Goal: Information Seeking & Learning: Learn about a topic

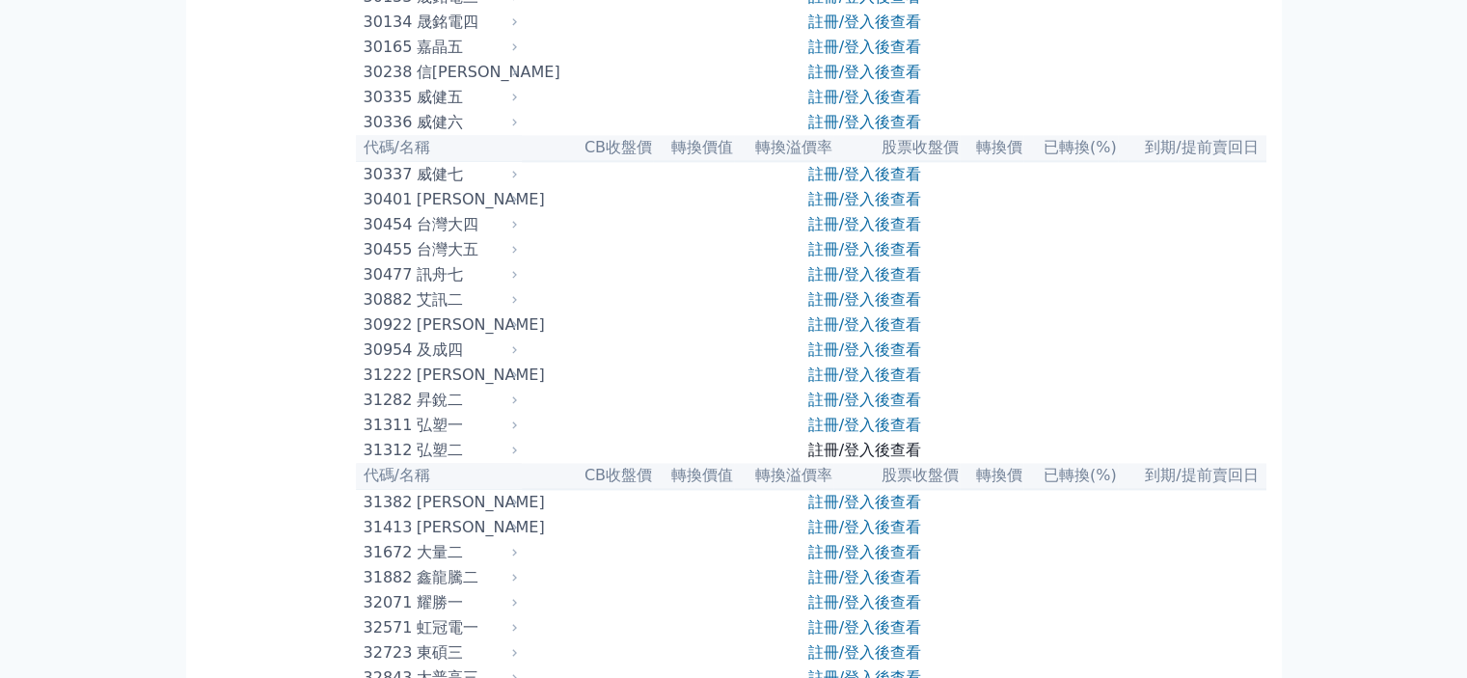
scroll to position [2603, 0]
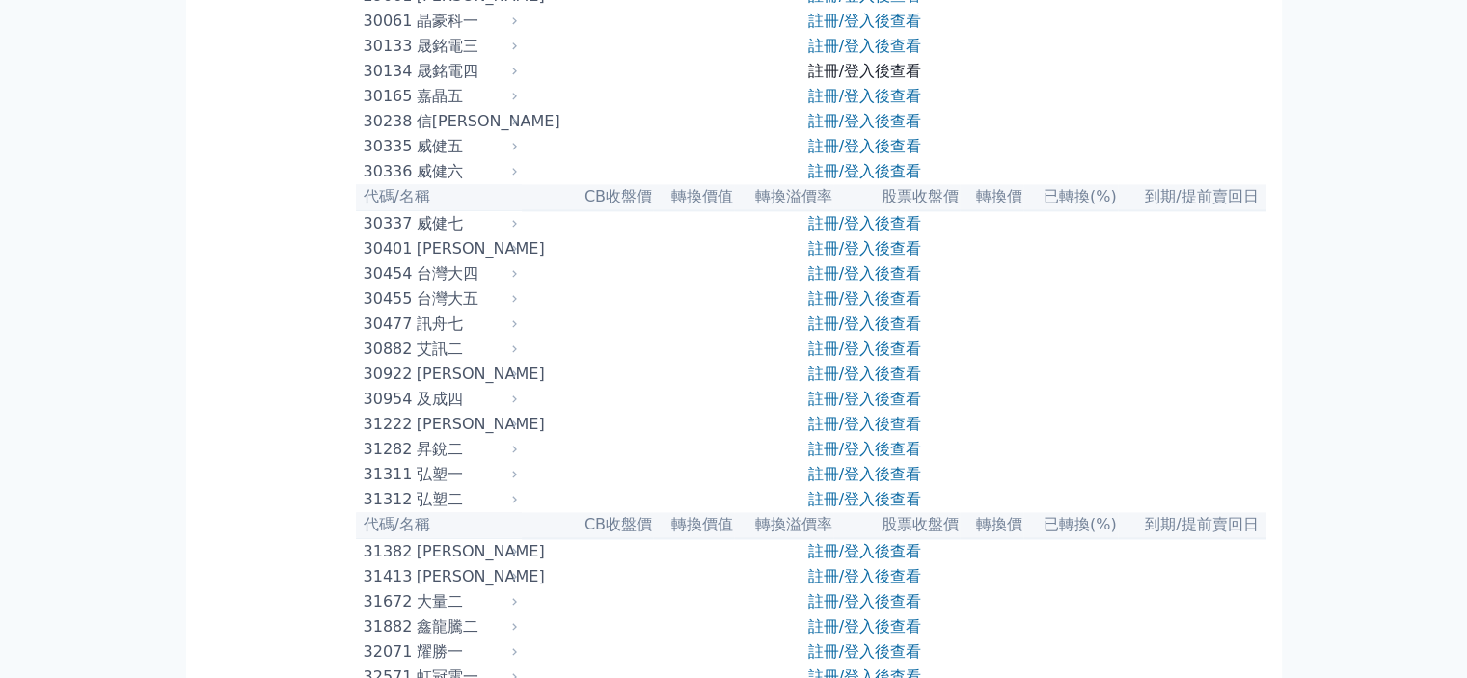
click at [819, 80] on link "註冊/登入後查看" at bounding box center [864, 71] width 113 height 18
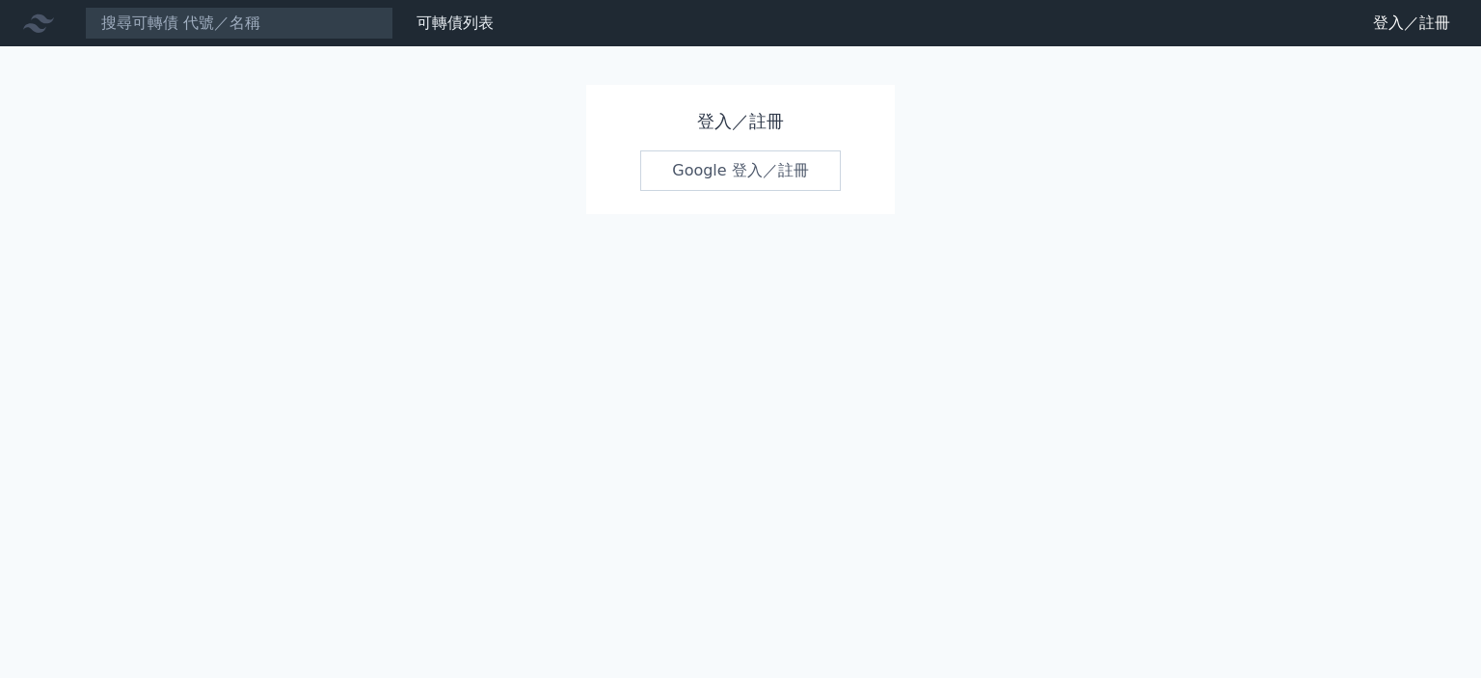
click at [795, 183] on link "Google 登入／註冊" at bounding box center [740, 170] width 201 height 40
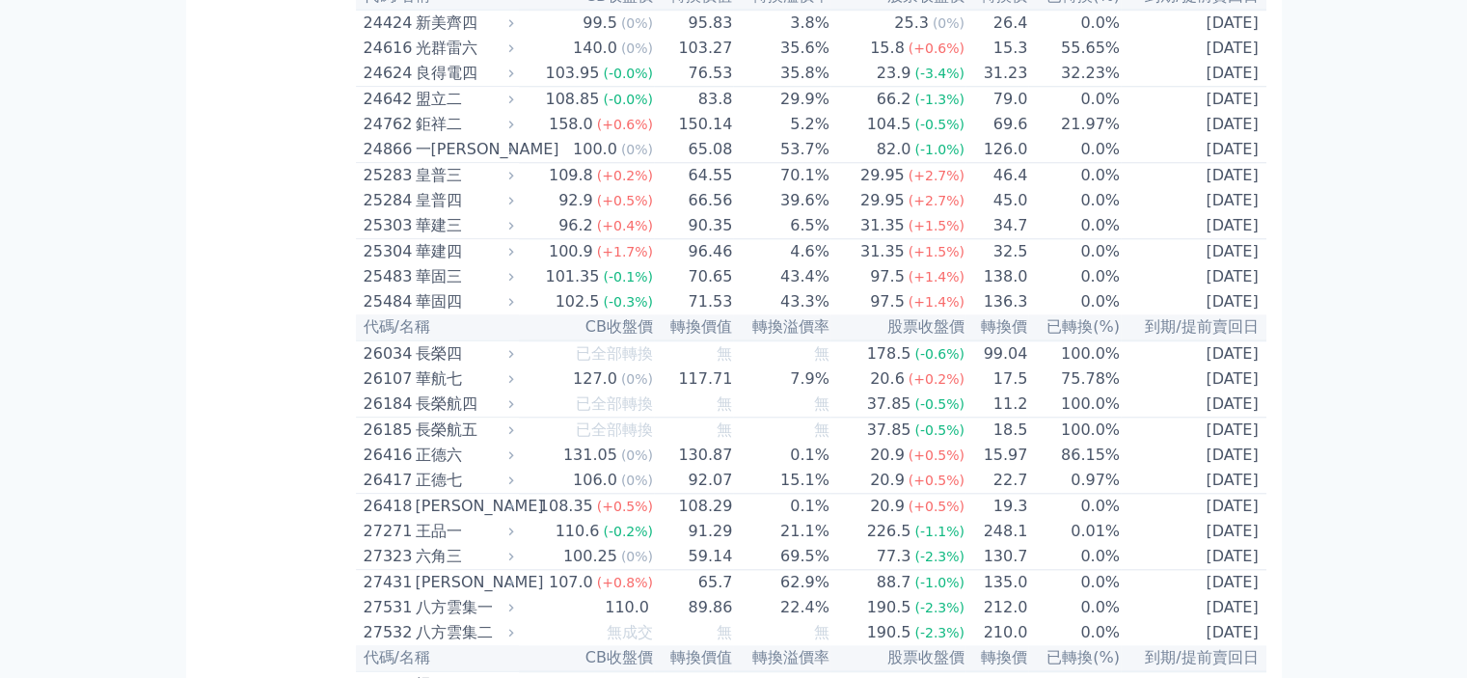
scroll to position [2314, 0]
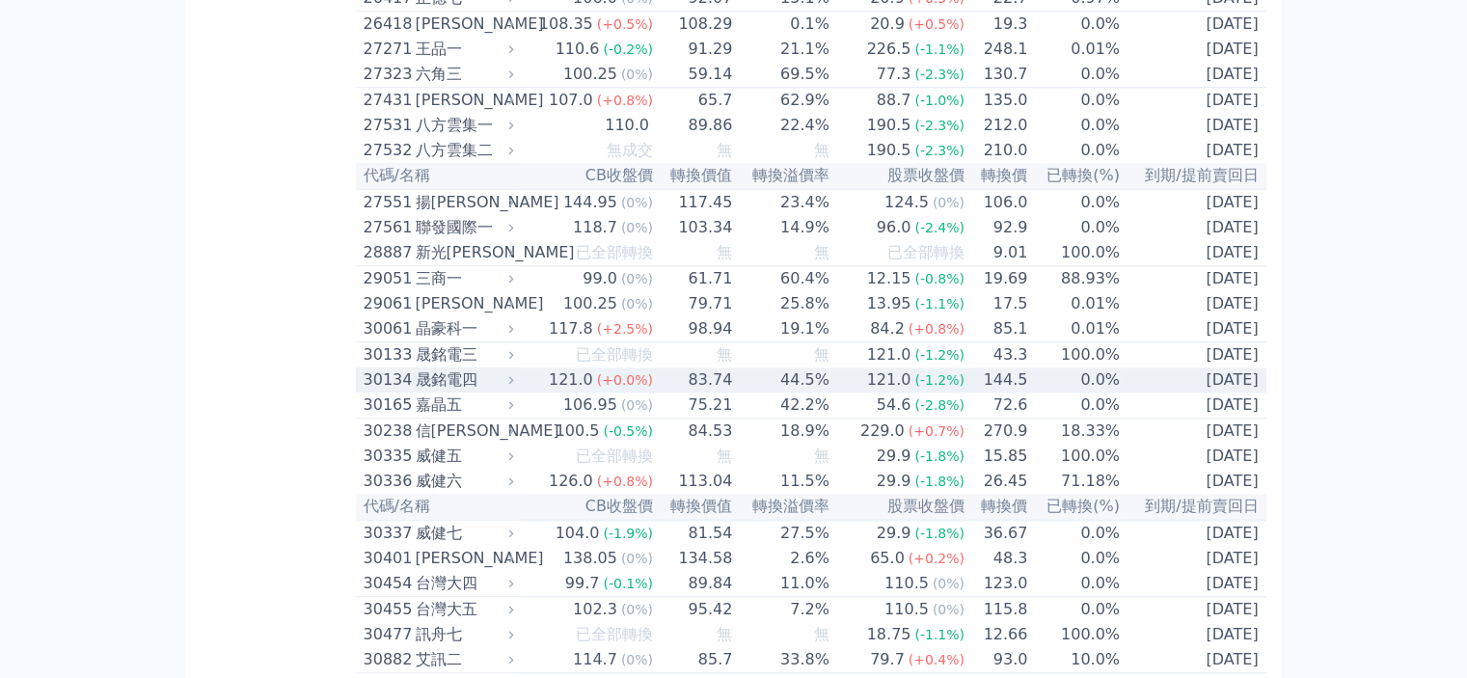
click at [490, 391] on div "晟銘電四" at bounding box center [463, 379] width 94 height 23
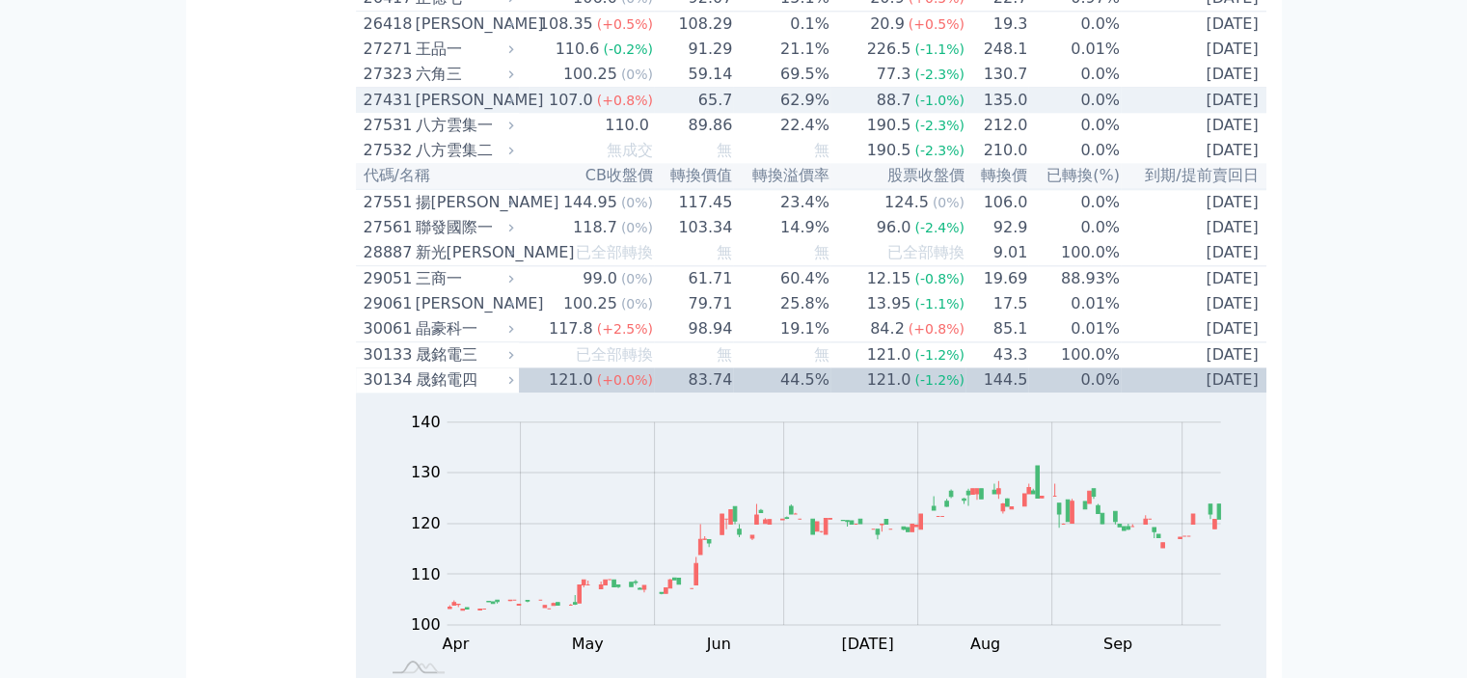
scroll to position [2507, 0]
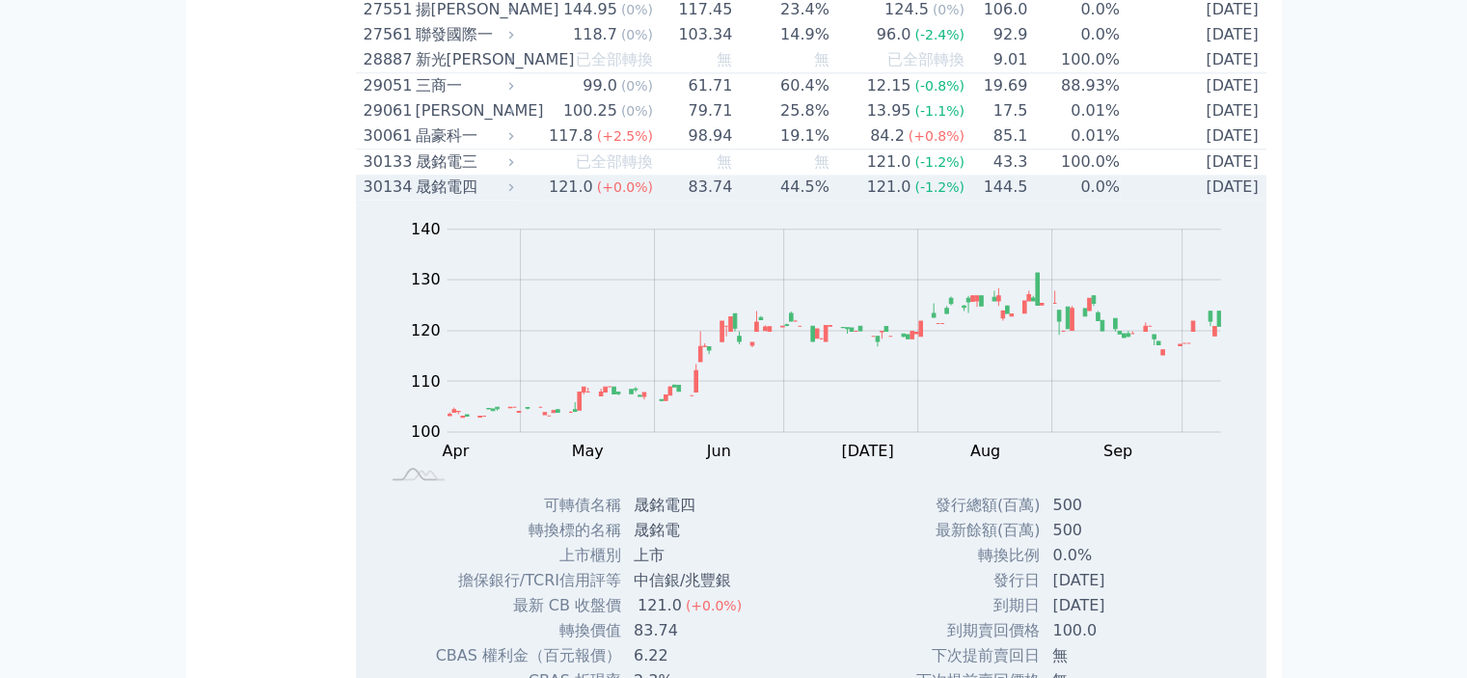
click at [517, 193] on icon at bounding box center [510, 186] width 13 height 13
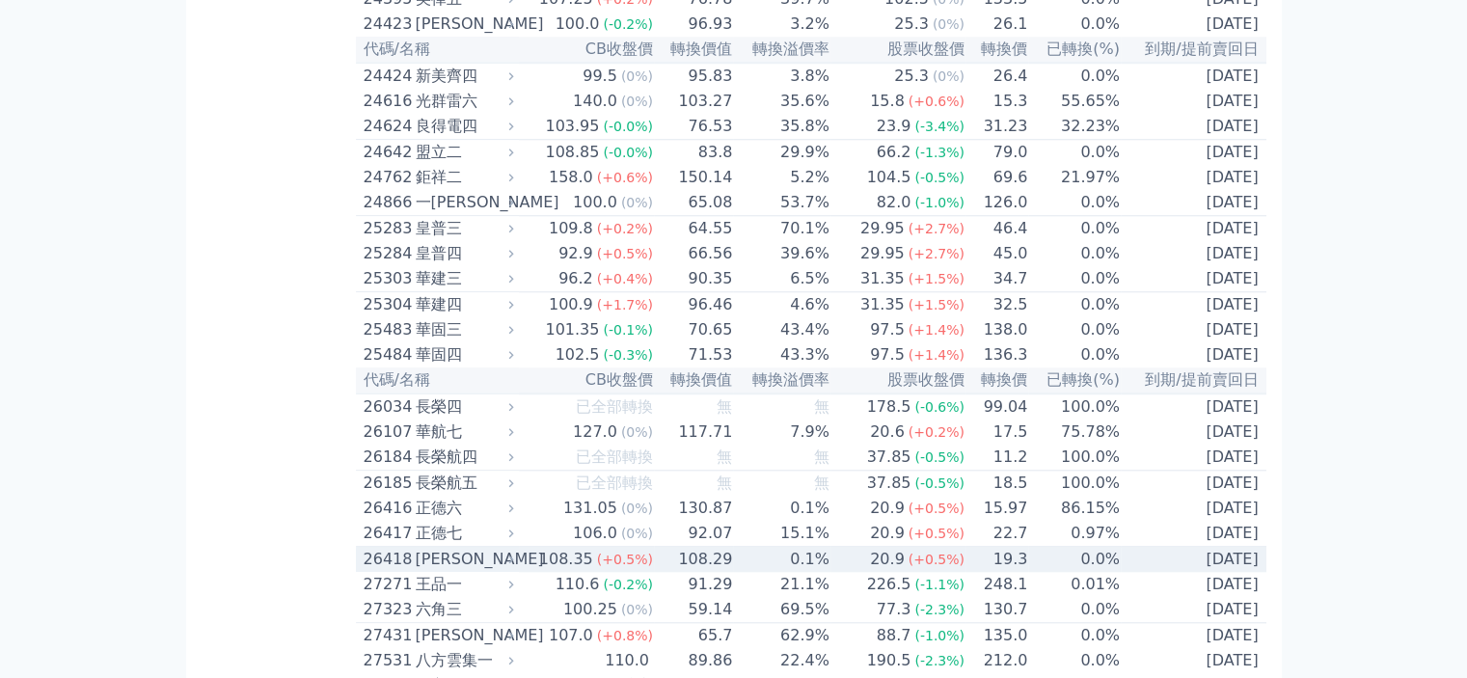
scroll to position [1736, 0]
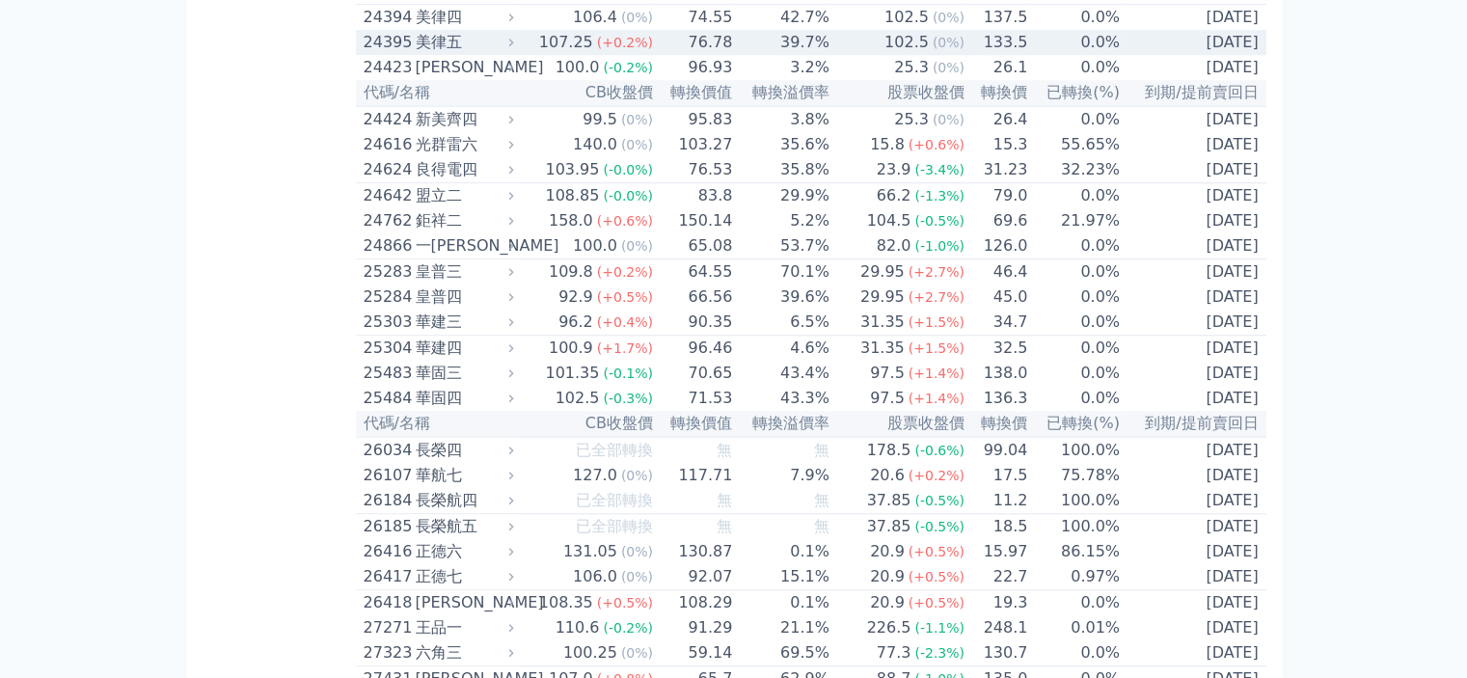
click at [517, 48] on icon at bounding box center [510, 42] width 13 height 13
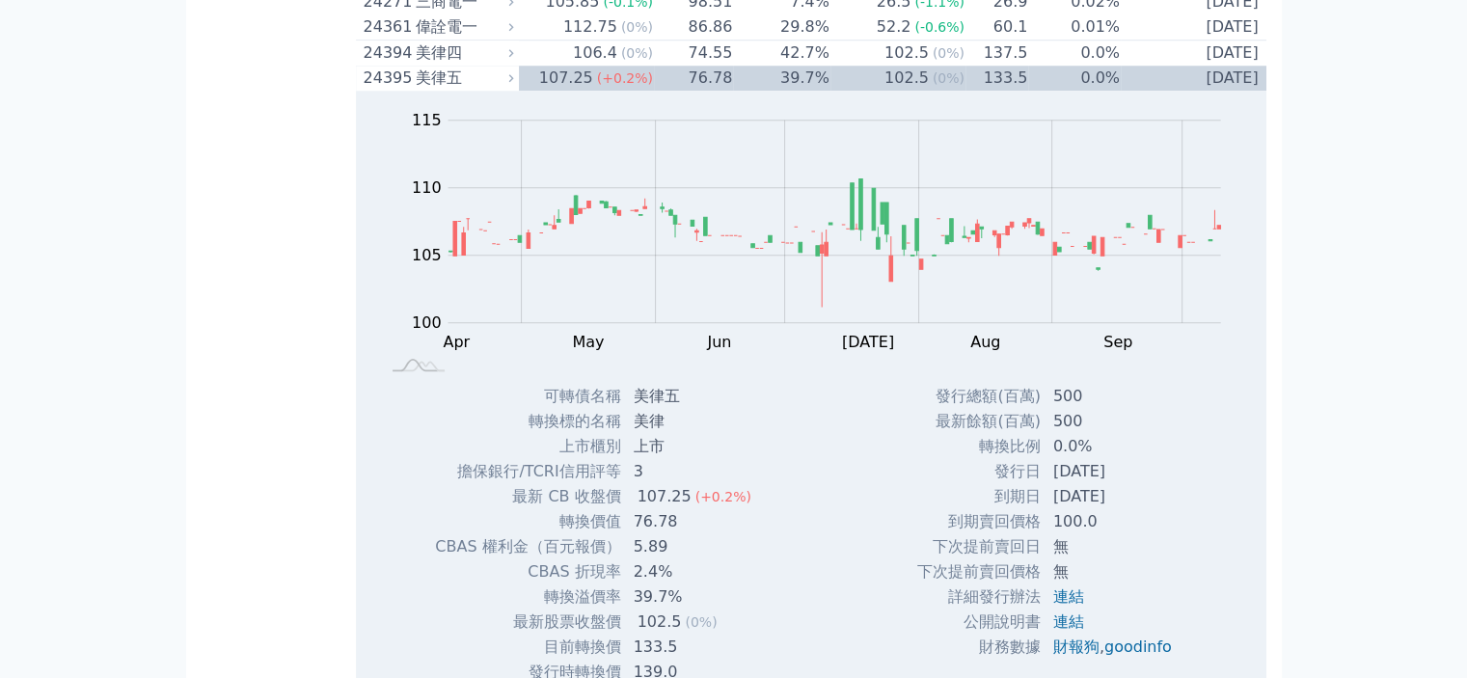
scroll to position [1639, 0]
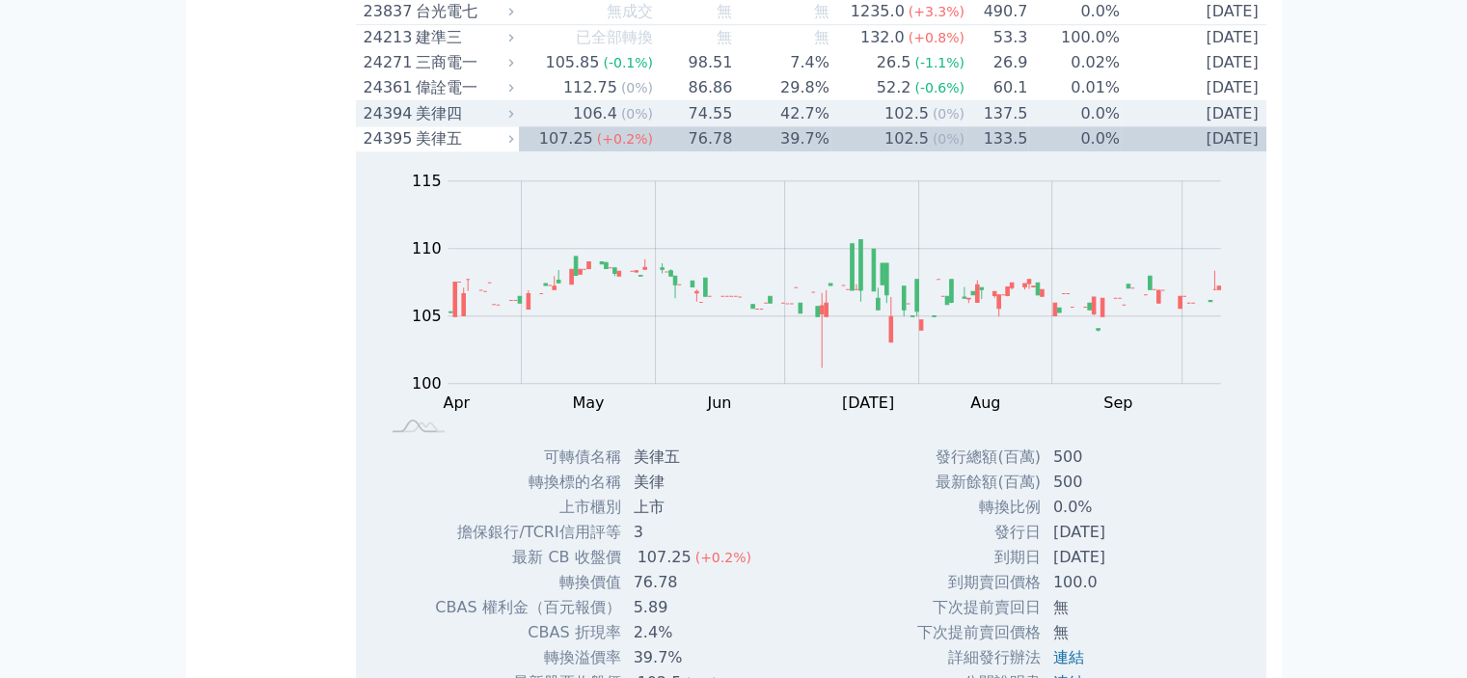
click at [714, 127] on td "74.55" at bounding box center [693, 114] width 79 height 26
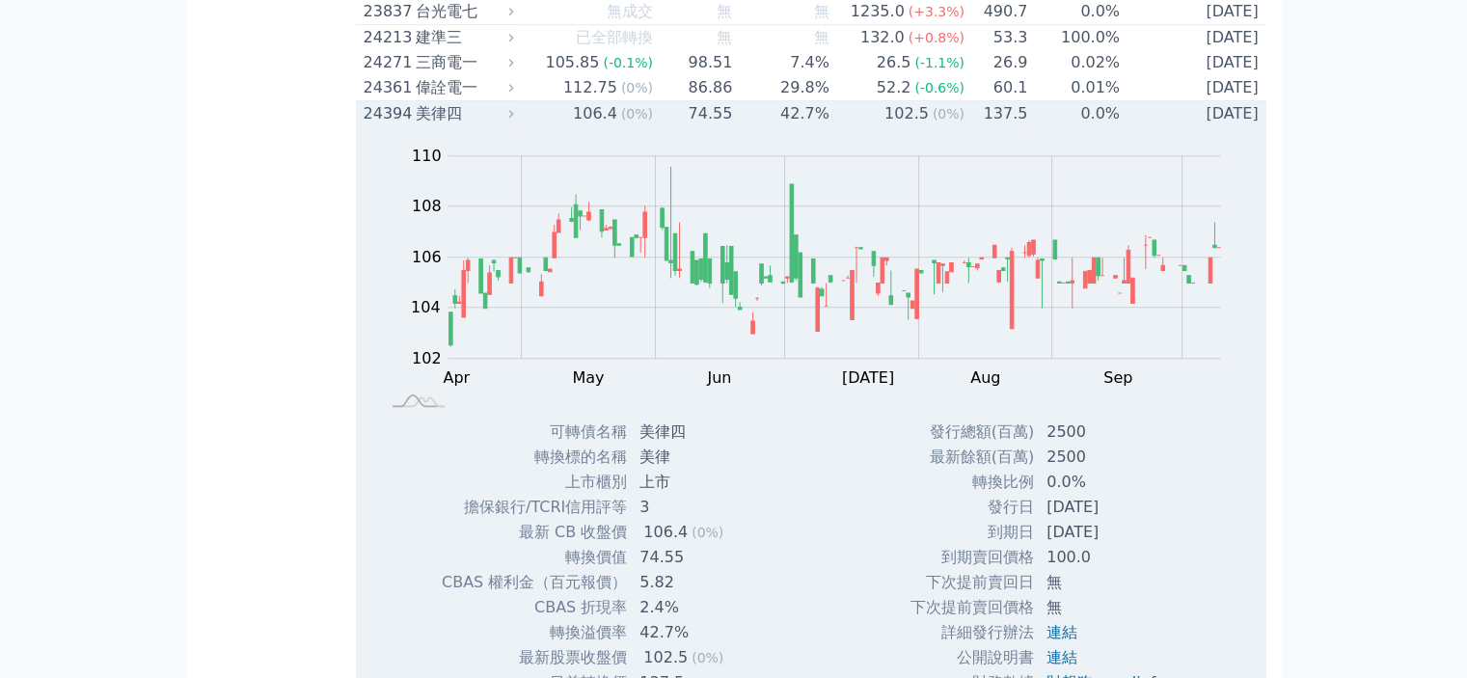
click at [515, 120] on icon at bounding box center [510, 113] width 13 height 13
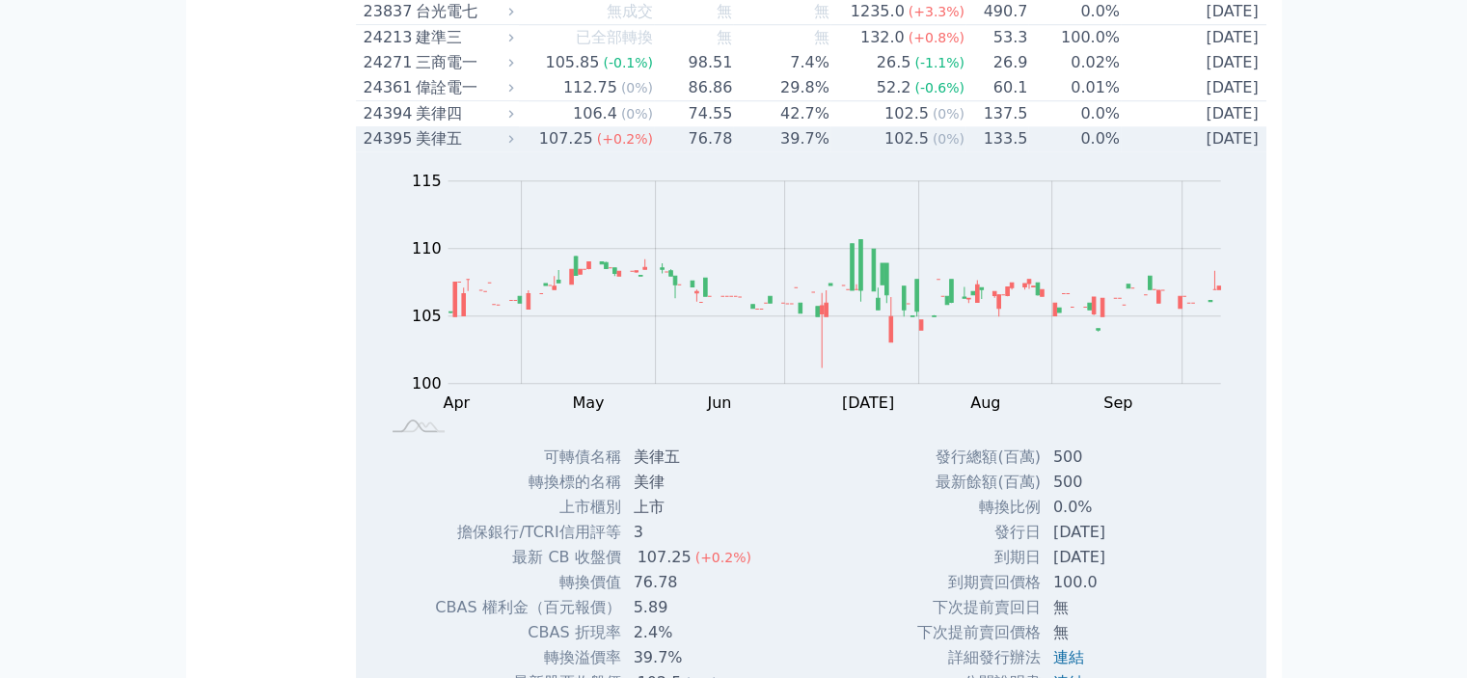
click at [514, 145] on icon at bounding box center [510, 138] width 13 height 13
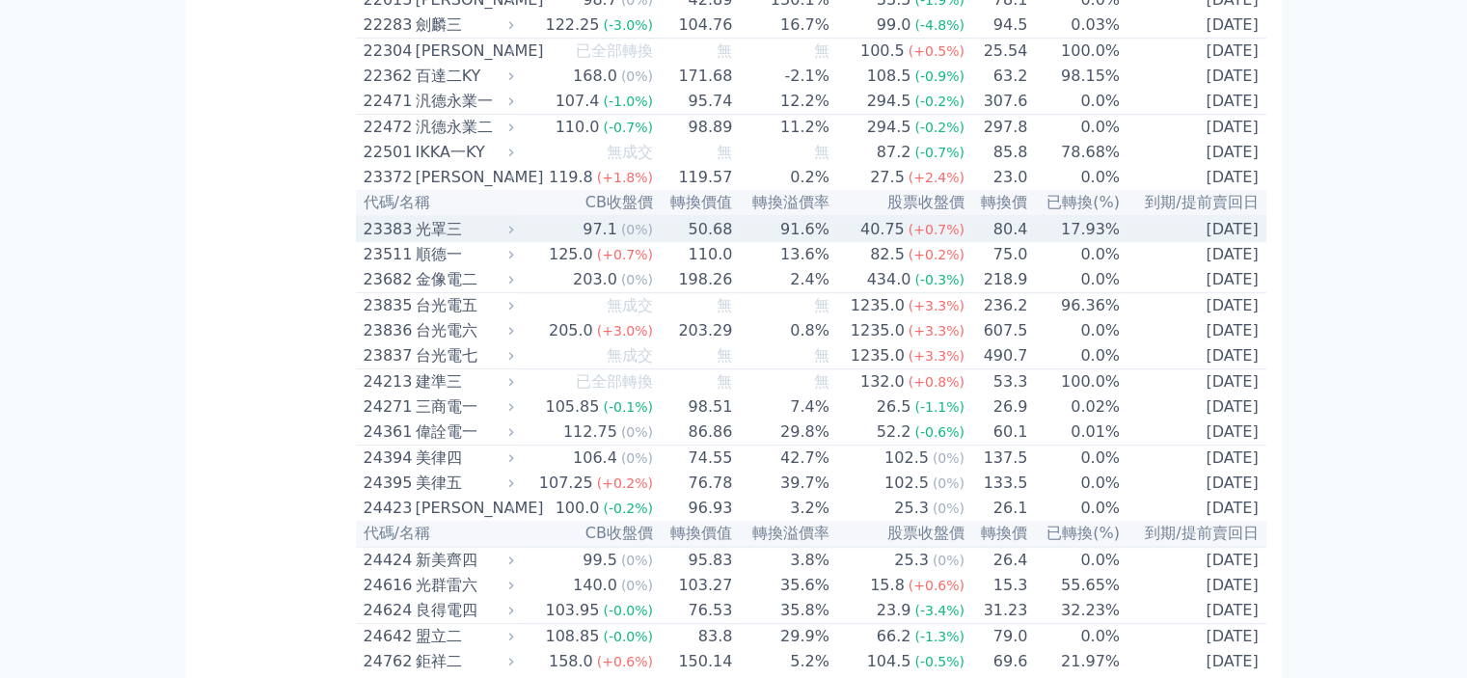
scroll to position [1265, 0]
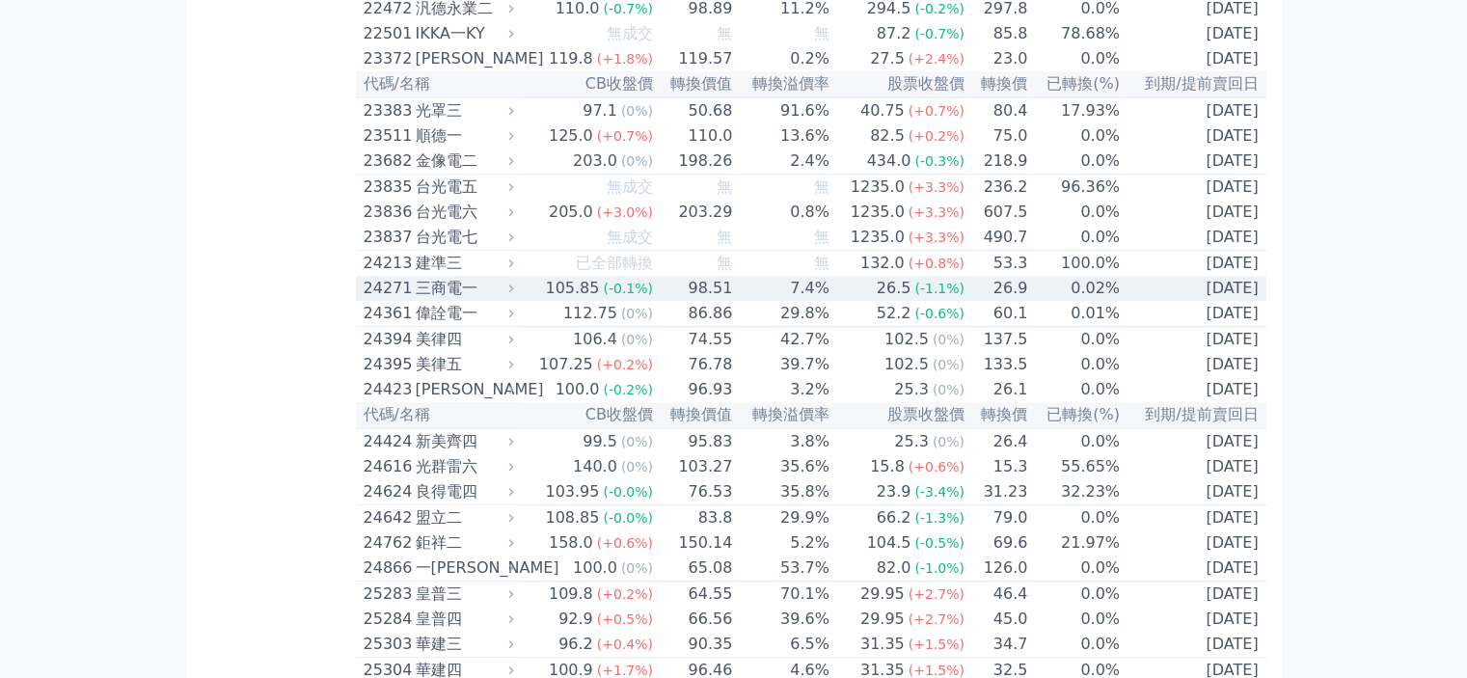
scroll to position [1254, 0]
